Goal: Information Seeking & Learning: Learn about a topic

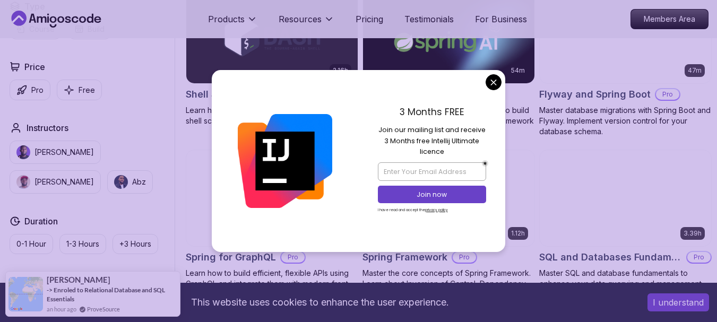
scroll to position [2487, 0]
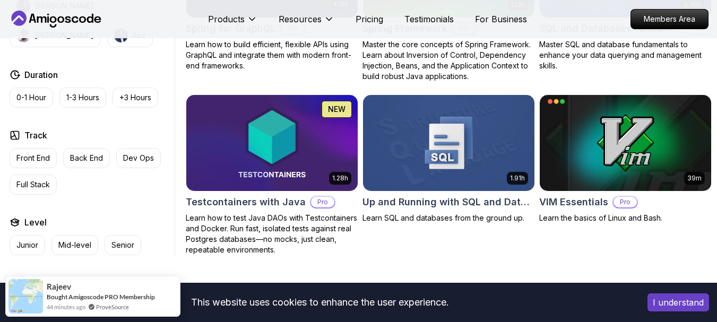
scroll to position [2666, 0]
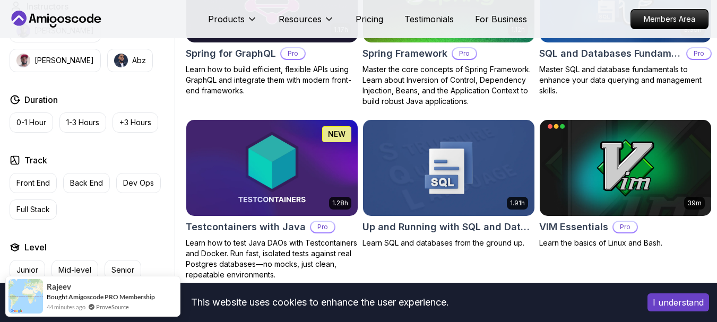
drag, startPoint x: 721, startPoint y: 242, endPoint x: 64, endPoint y: 1, distance: 700.4
click at [34, 188] on p "Front End" at bounding box center [32, 183] width 33 height 11
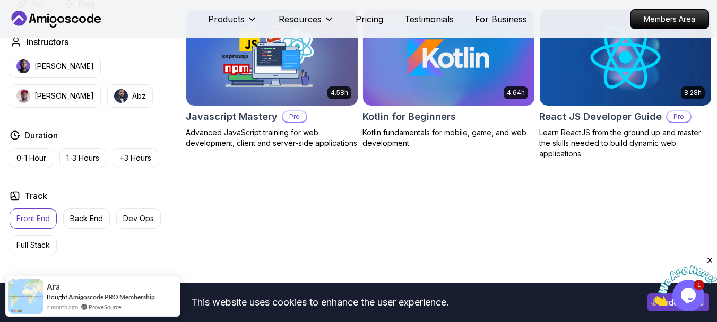
scroll to position [489, 0]
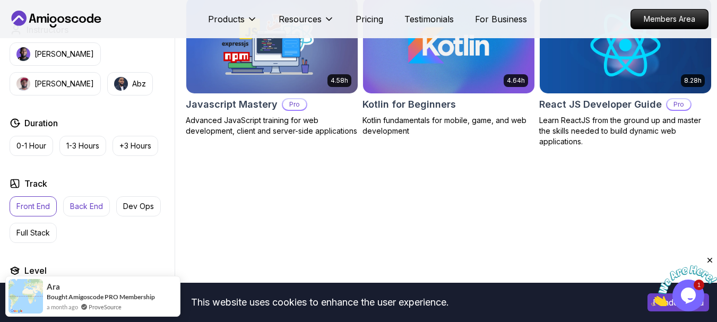
click at [76, 212] on p "Back End" at bounding box center [86, 206] width 33 height 11
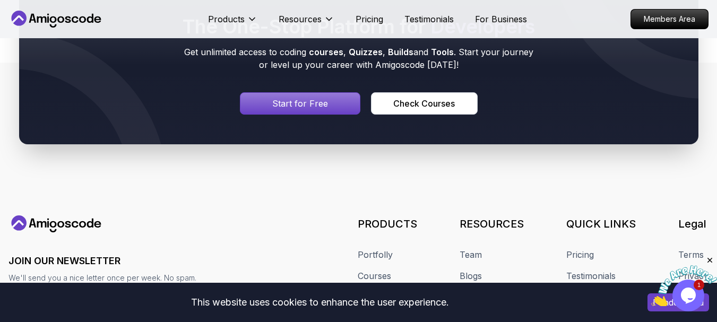
scroll to position [1556, 0]
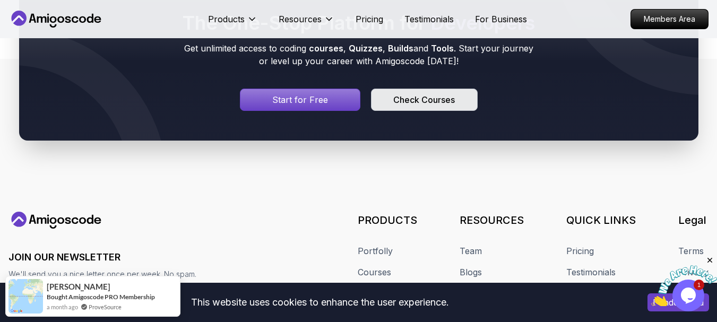
click at [408, 106] on div "Check Courses" at bounding box center [424, 99] width 62 height 13
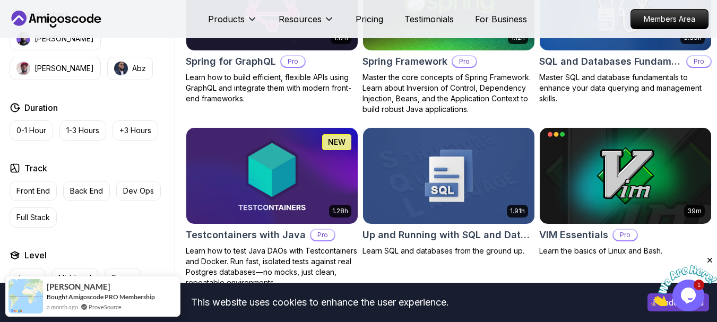
scroll to position [2731, 0]
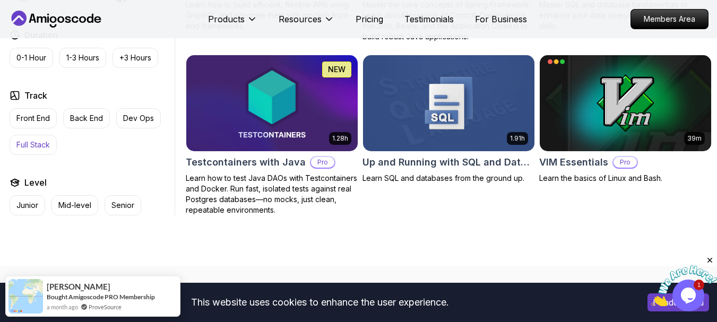
click at [45, 148] on button "Full Stack" at bounding box center [33, 145] width 47 height 20
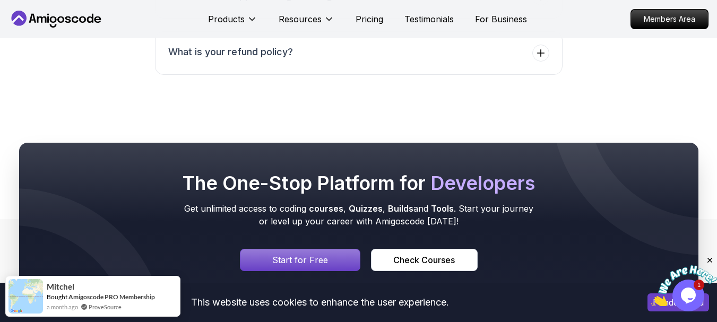
scroll to position [2709, 0]
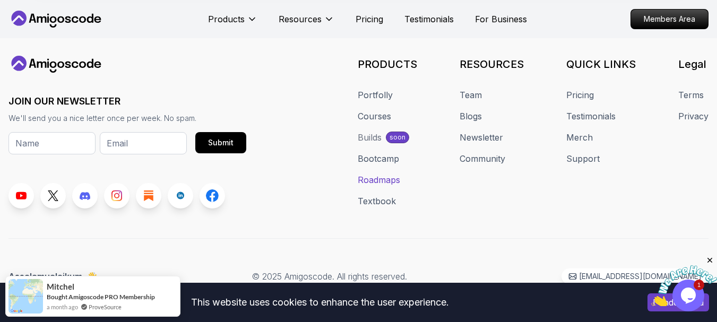
click at [396, 186] on link "Roadmaps" at bounding box center [379, 179] width 42 height 13
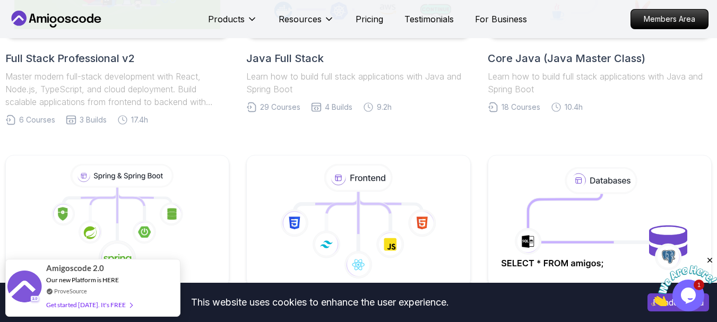
scroll to position [481, 0]
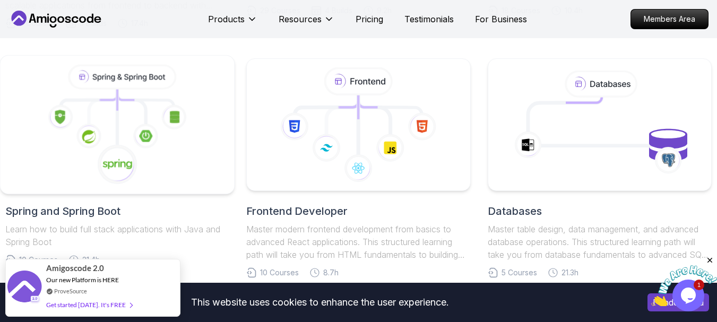
click at [160, 136] on icon at bounding box center [117, 125] width 216 height 120
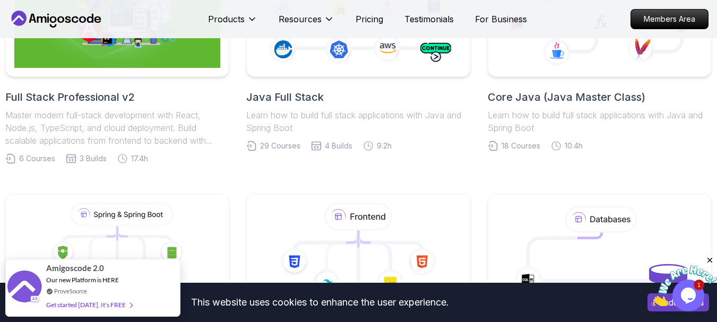
scroll to position [221, 0]
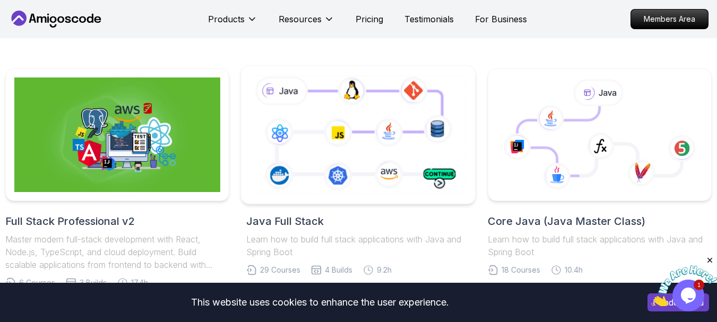
click at [381, 124] on icon at bounding box center [358, 134] width 221 height 123
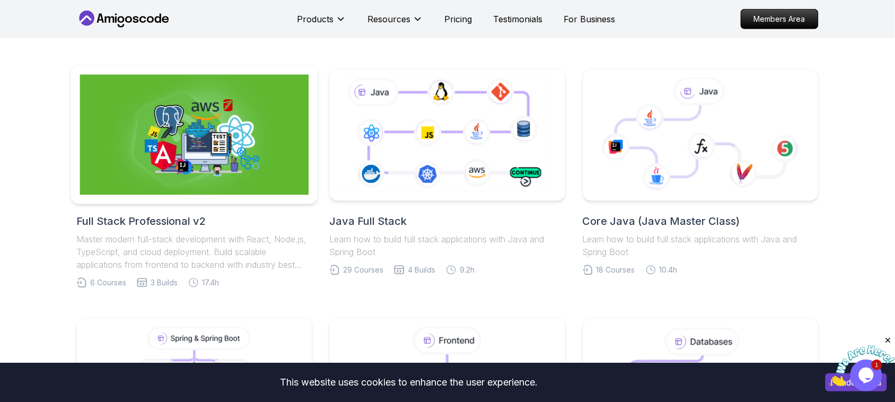
click at [175, 110] on img at bounding box center [194, 135] width 229 height 120
click at [215, 131] on img at bounding box center [194, 135] width 229 height 120
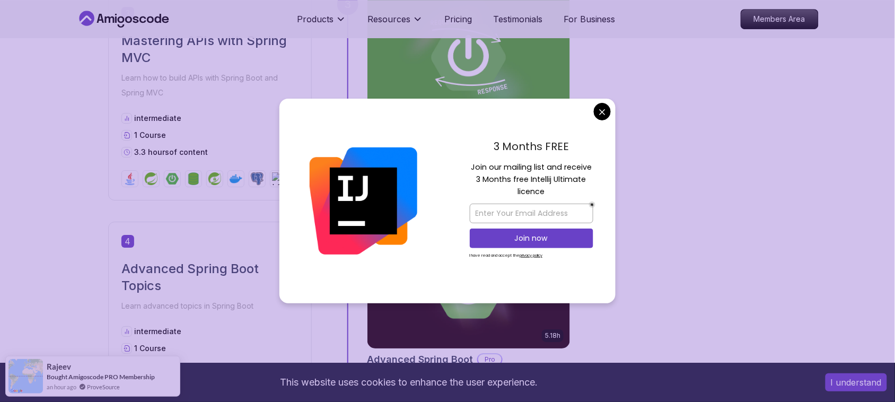
scroll to position [1049, 0]
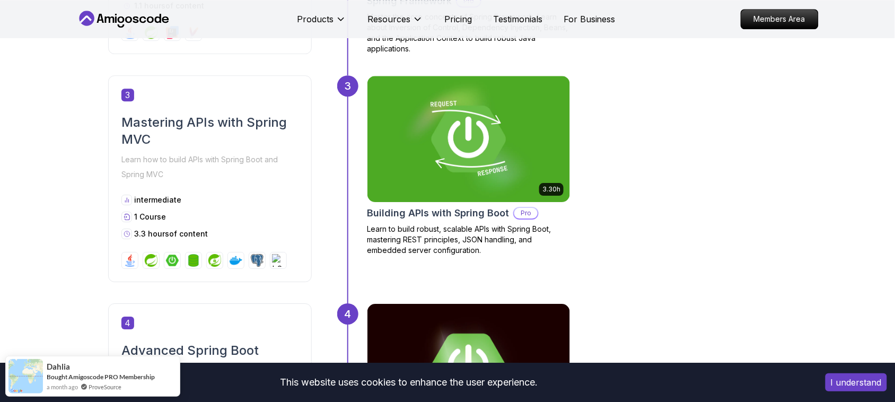
scroll to position [859, 0]
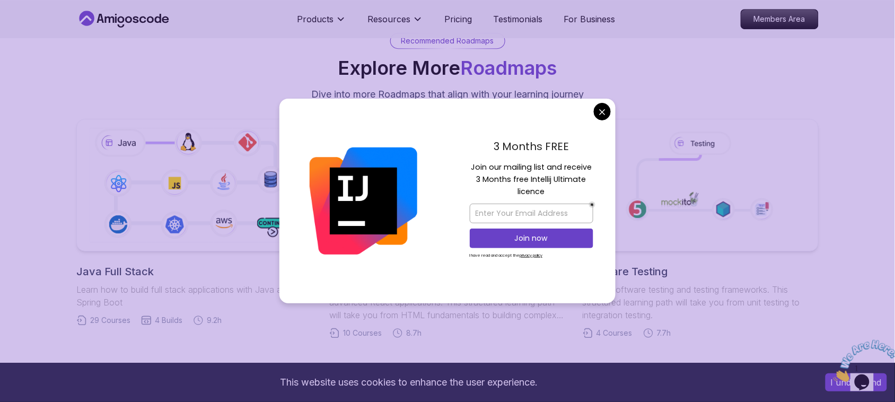
scroll to position [1791, 0]
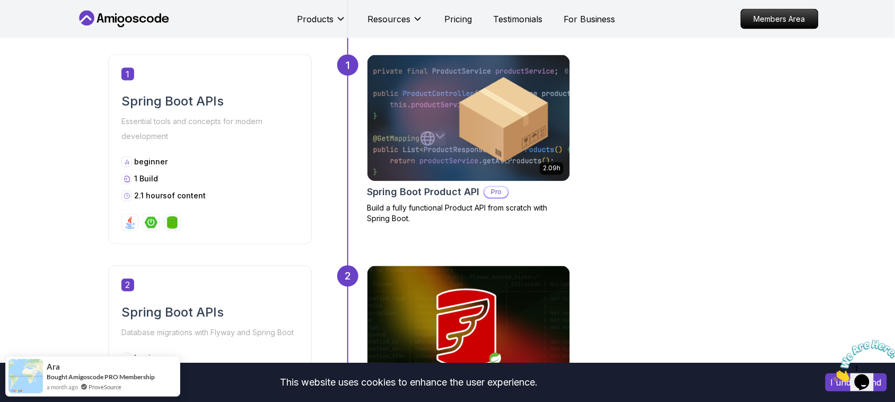
scroll to position [479, 0]
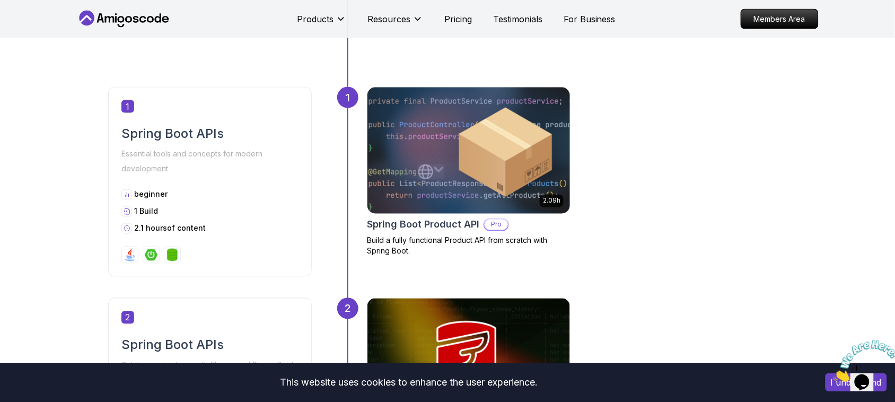
click at [512, 176] on img at bounding box center [468, 150] width 213 height 133
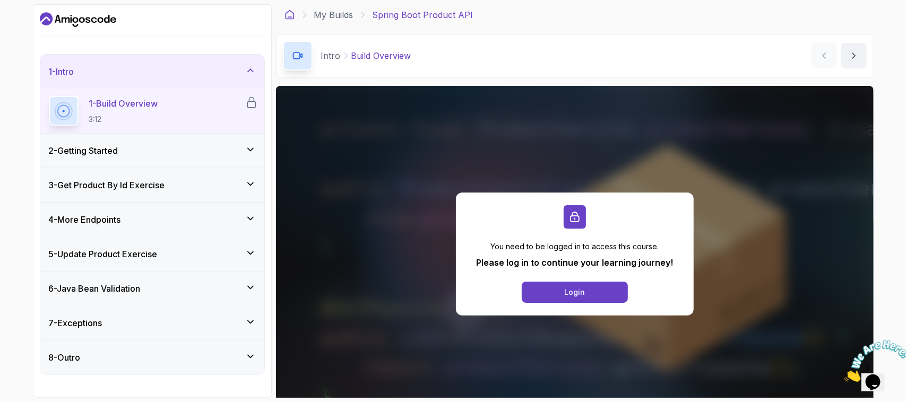
click at [291, 15] on icon at bounding box center [289, 15] width 11 height 11
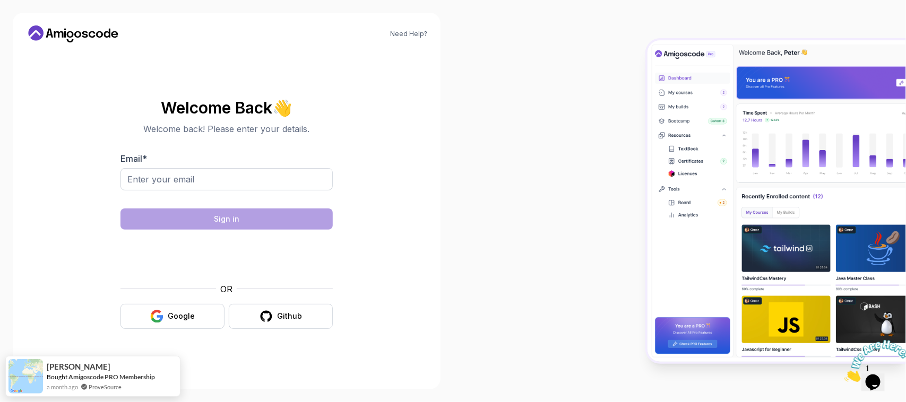
click at [42, 36] on icon at bounding box center [35, 32] width 15 height 15
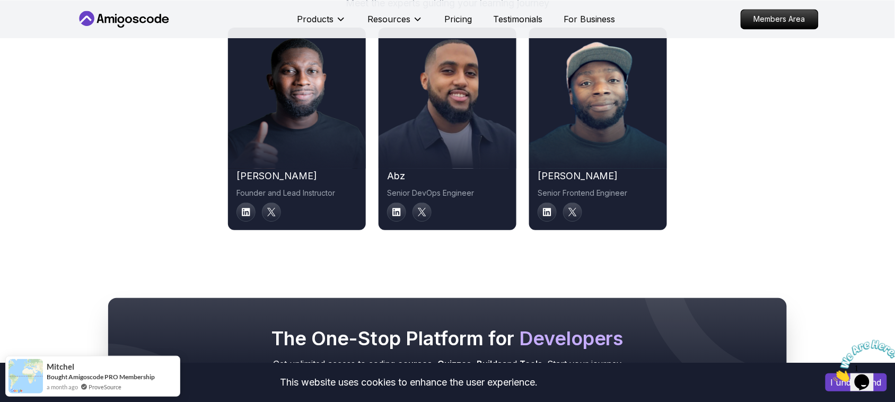
scroll to position [5772, 0]
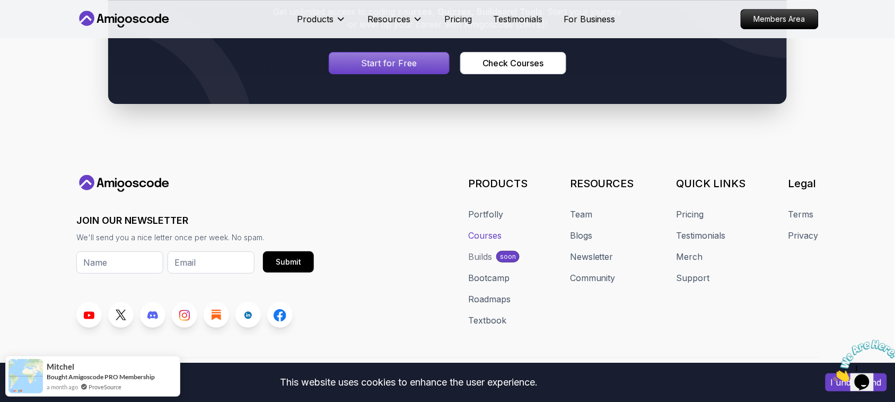
click at [485, 229] on link "Courses" at bounding box center [484, 235] width 33 height 13
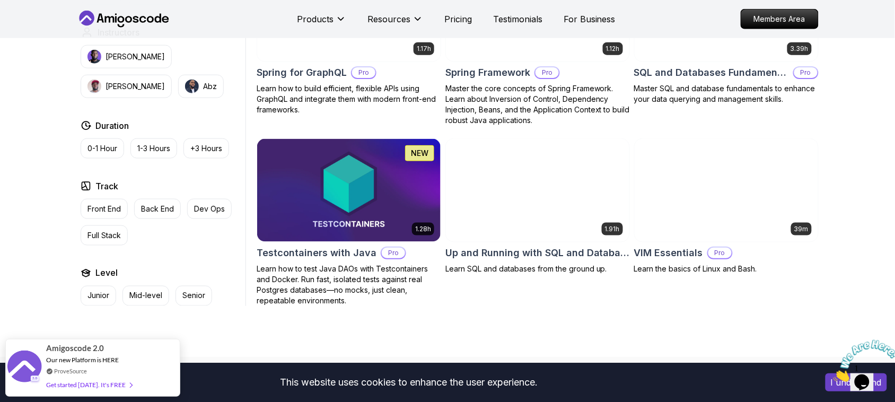
scroll to position [2711, 0]
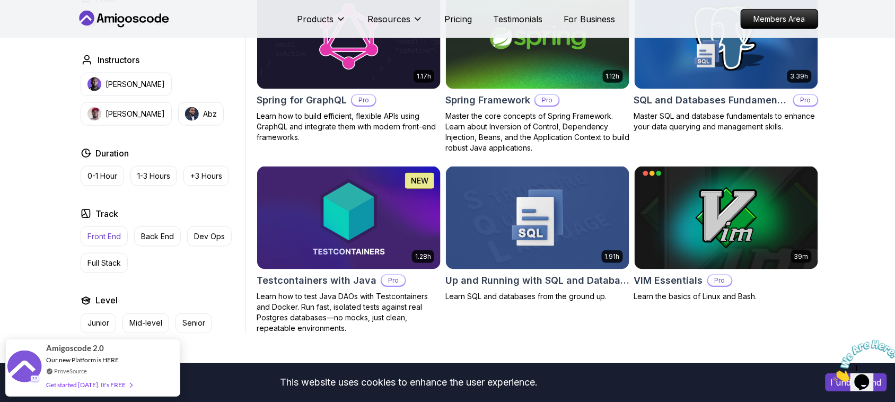
click at [110, 231] on p "Front End" at bounding box center [104, 236] width 33 height 11
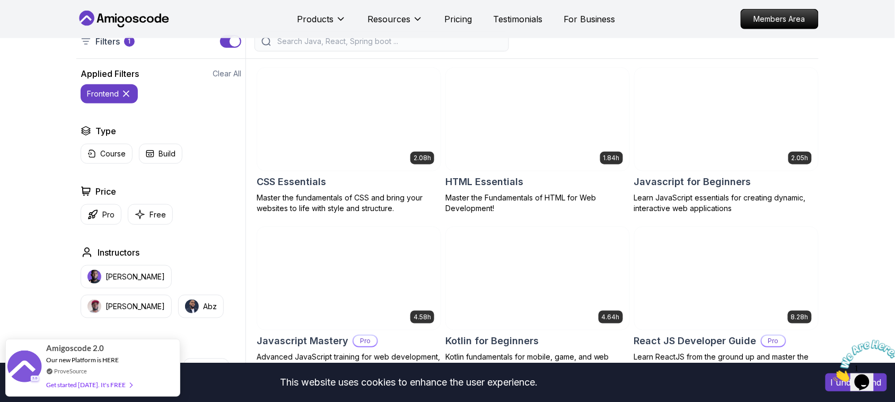
scroll to position [276, 0]
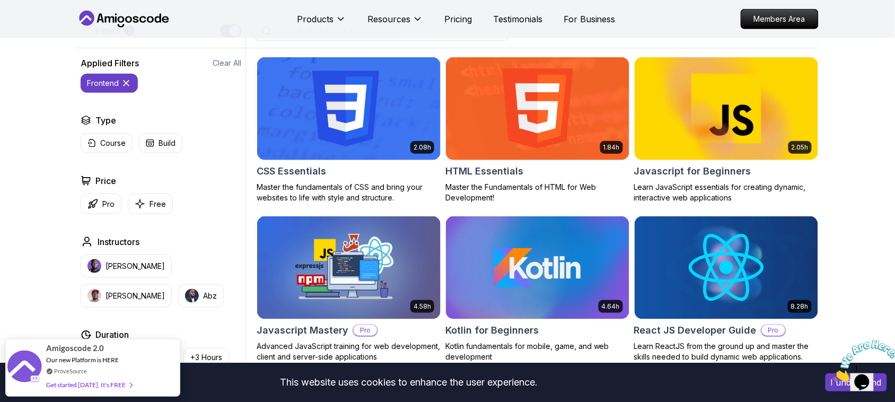
click at [126, 85] on icon at bounding box center [126, 83] width 11 height 11
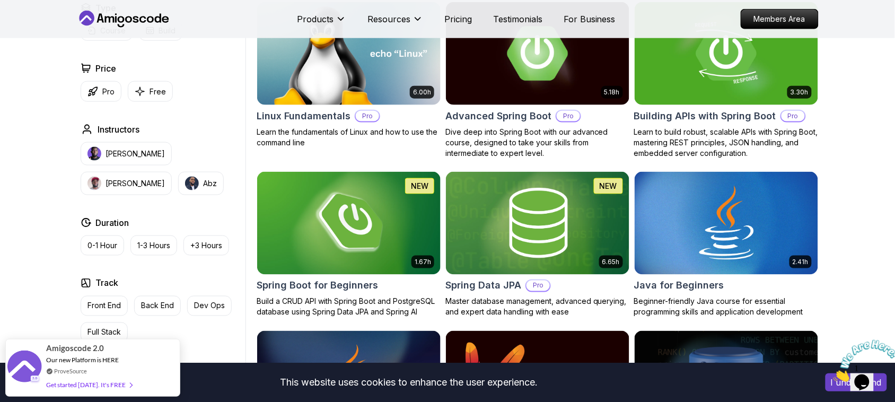
scroll to position [341, 0]
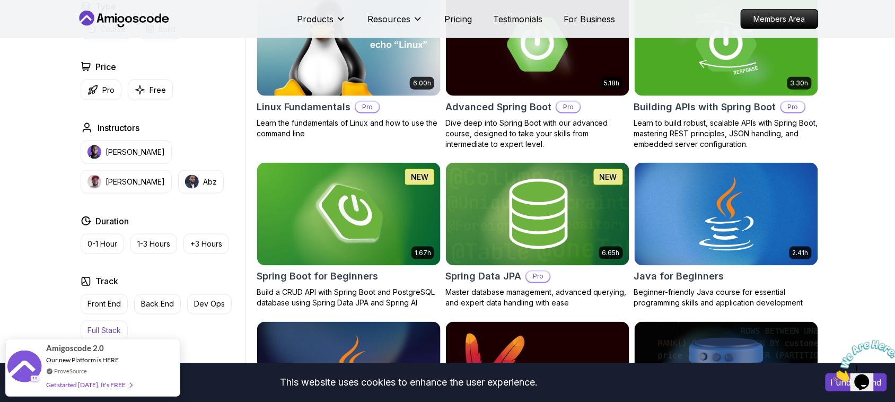
click at [109, 330] on p "Full Stack" at bounding box center [104, 331] width 33 height 11
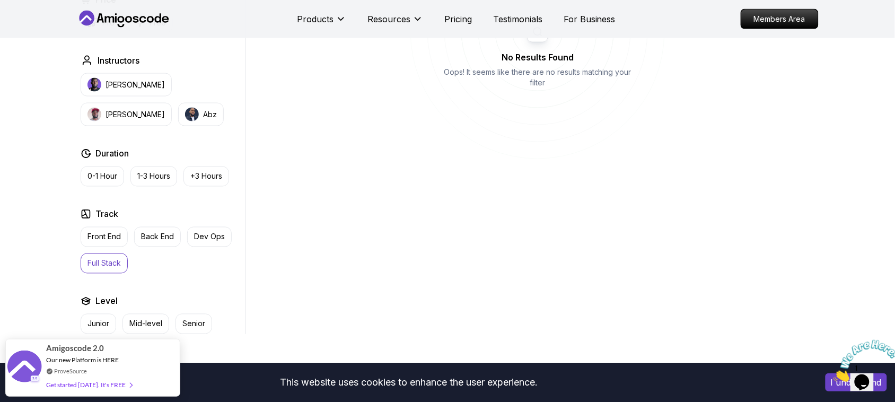
scroll to position [463, 0]
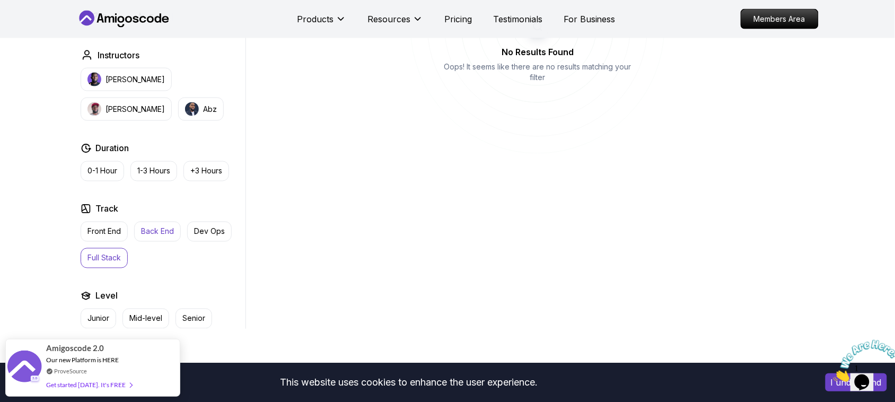
click at [168, 236] on p "Back End" at bounding box center [157, 232] width 33 height 11
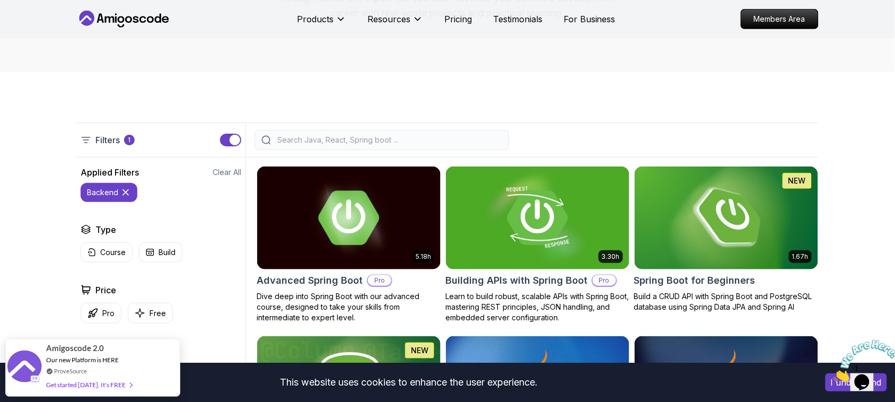
scroll to position [160, 0]
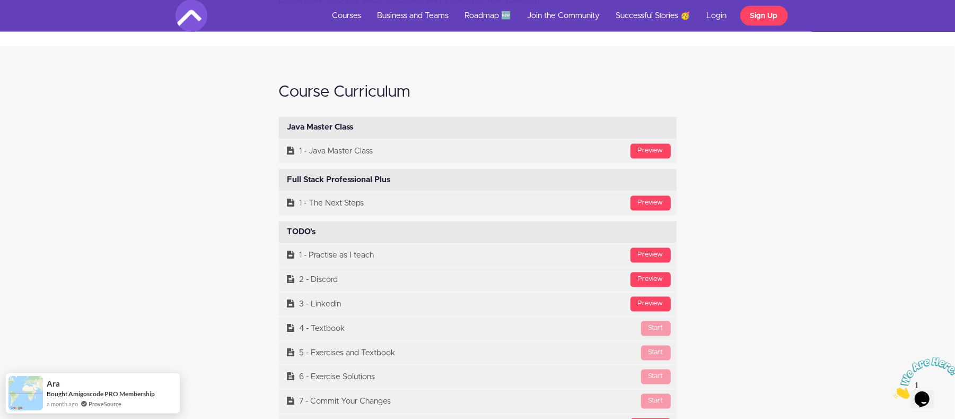
scroll to position [4388, 0]
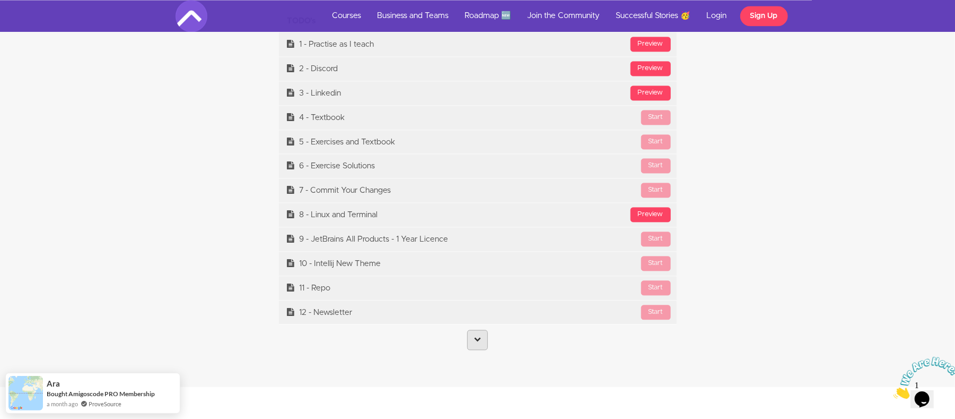
click at [474, 350] on link at bounding box center [477, 339] width 21 height 20
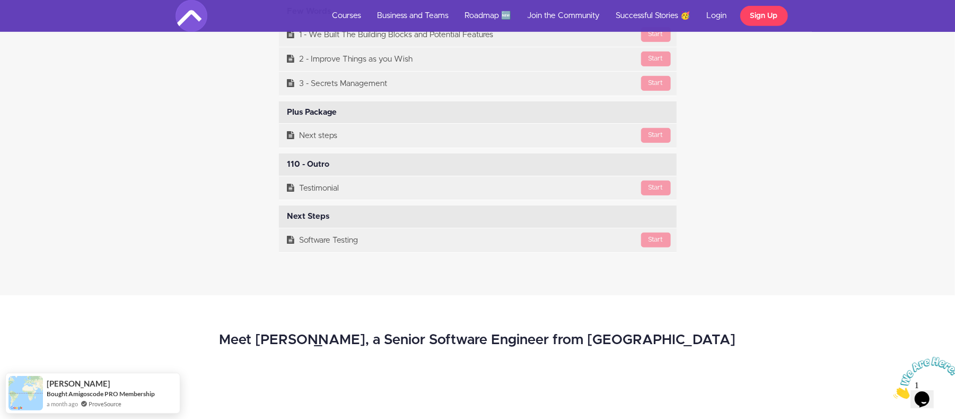
scroll to position [26197, 0]
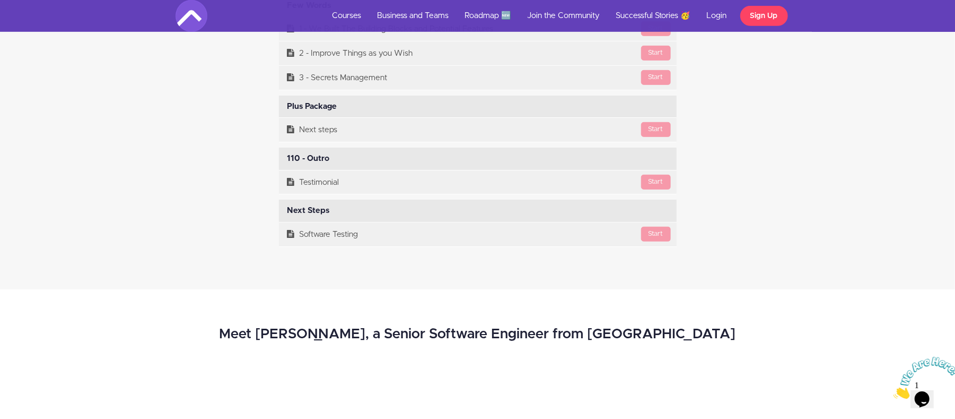
drag, startPoint x: 363, startPoint y: 264, endPoint x: 350, endPoint y: 346, distance: 83.3
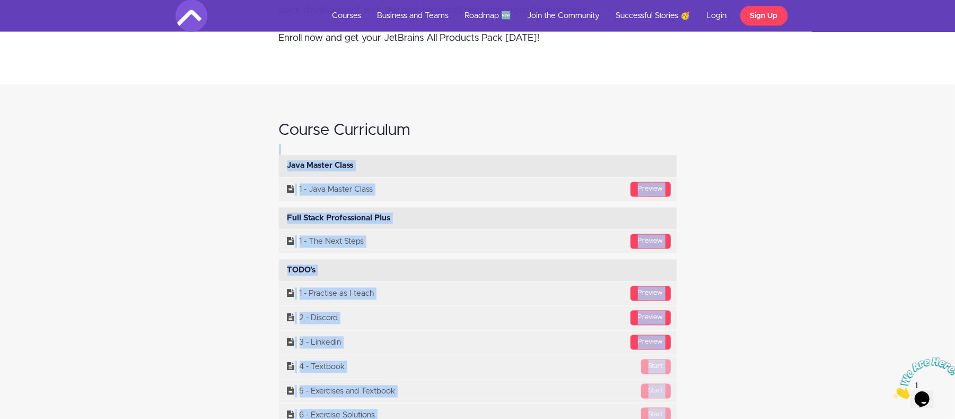
scroll to position [4100, 0]
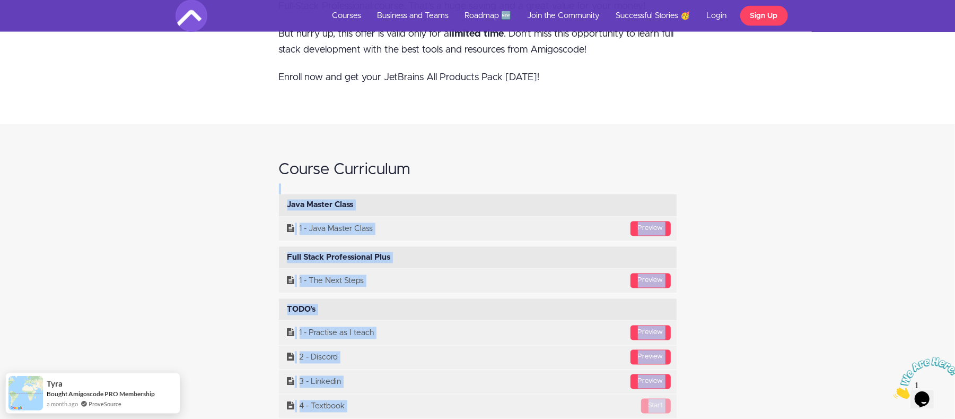
drag, startPoint x: 376, startPoint y: 266, endPoint x: 444, endPoint y: 205, distance: 90.9
copy div "Java Master Class Available in days days after you enroll Preview 1 - Java Mast…"
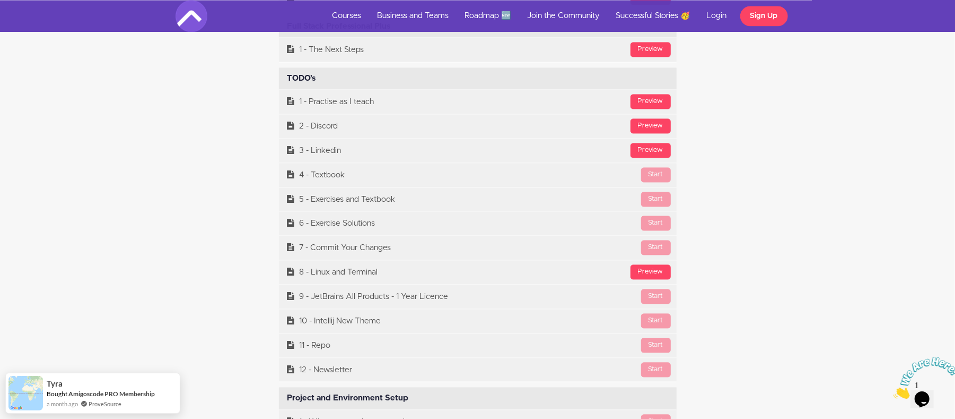
scroll to position [4326, 0]
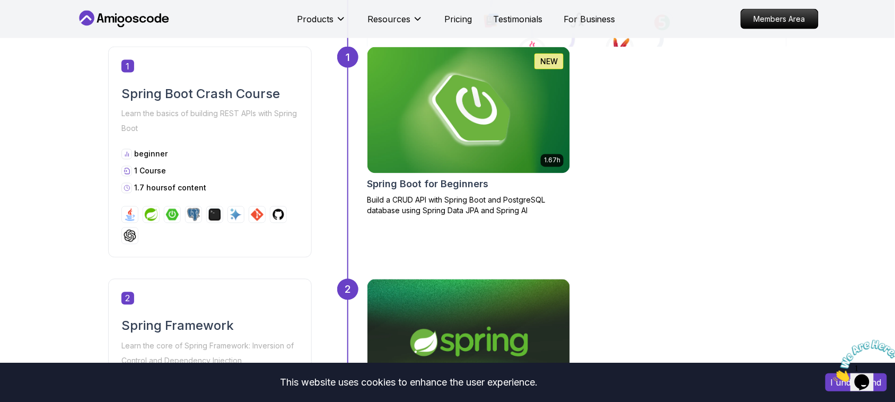
scroll to position [467, 0]
